Goal: Task Accomplishment & Management: Manage account settings

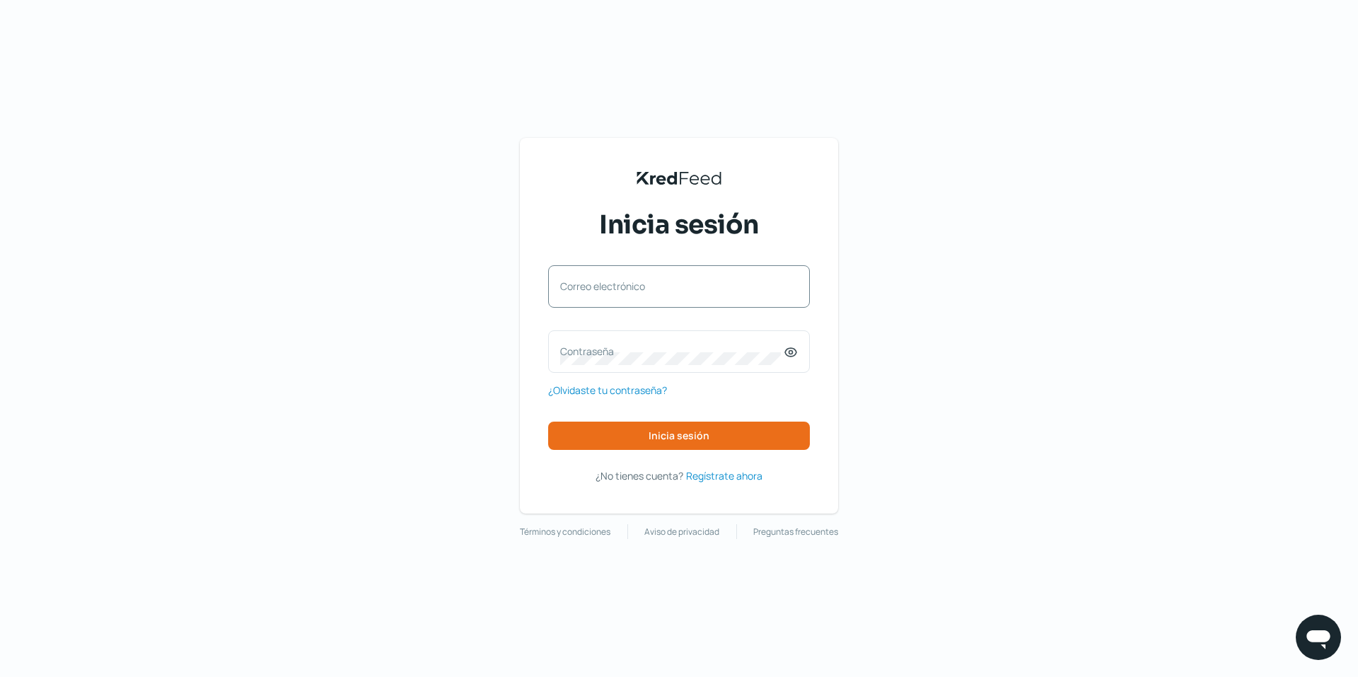
click at [686, 291] on label "Correo electrónico" at bounding box center [672, 285] width 224 height 13
click at [686, 291] on input "Correo electrónico" at bounding box center [679, 293] width 238 height 13
type input "[EMAIL_ADDRESS][DOMAIN_NAME]"
click at [567, 348] on label "Contraseña" at bounding box center [672, 350] width 224 height 13
click at [654, 427] on button "Inicia sesión" at bounding box center [679, 436] width 262 height 28
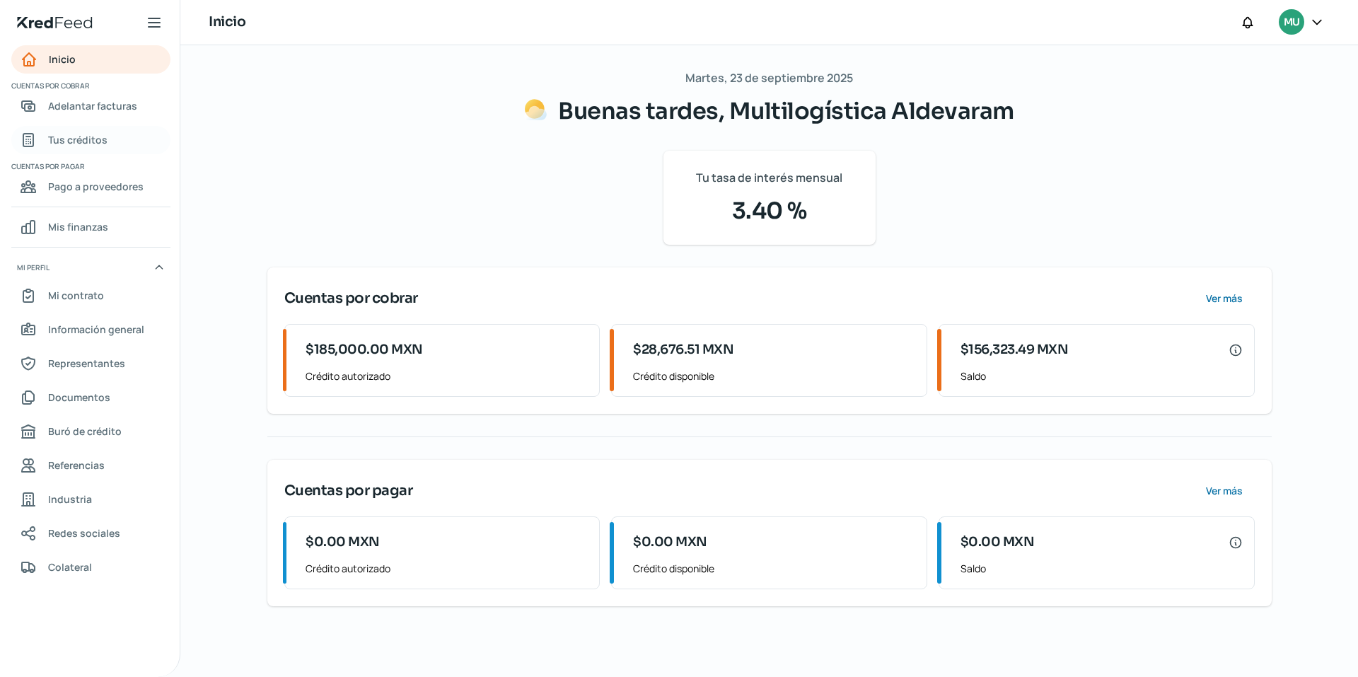
click at [76, 137] on span "Tus créditos" at bounding box center [77, 140] width 59 height 18
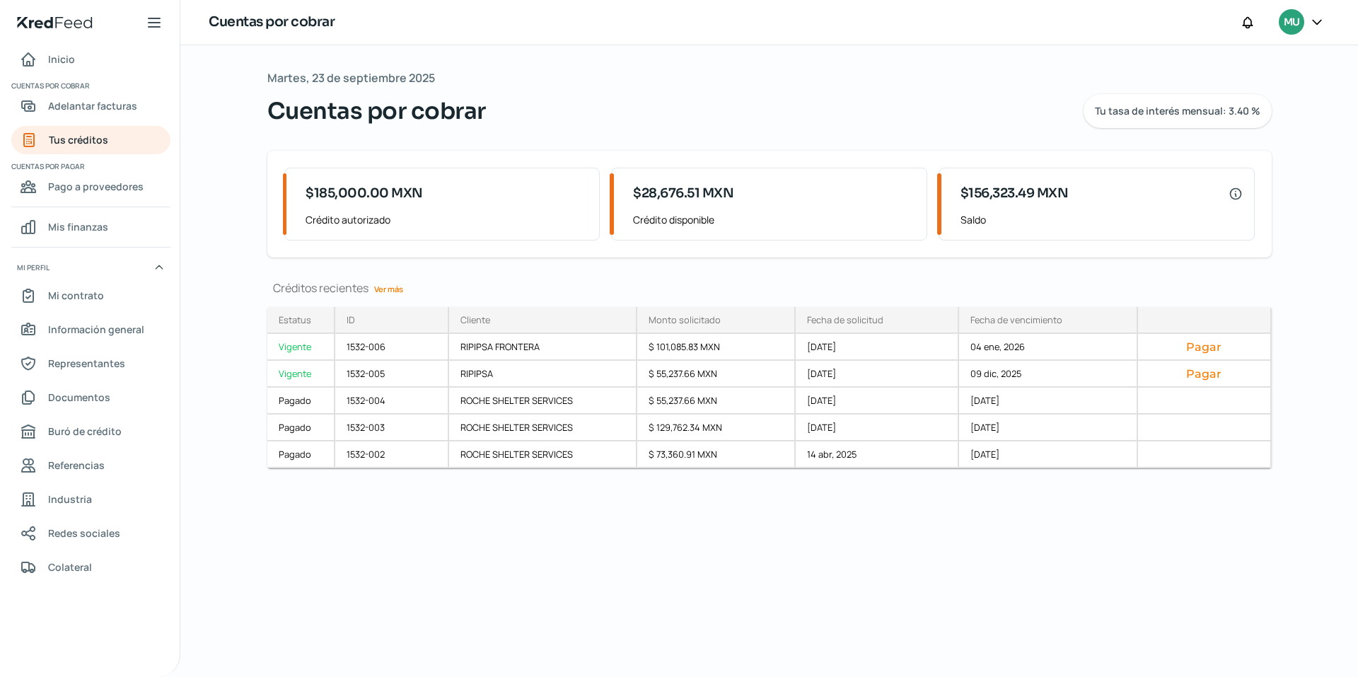
click at [1313, 24] on icon at bounding box center [1317, 22] width 14 height 14
click at [1191, 189] on span "Cerrar sesión" at bounding box center [1195, 191] width 64 height 18
